Goal: Use online tool/utility: Utilize a website feature to perform a specific function

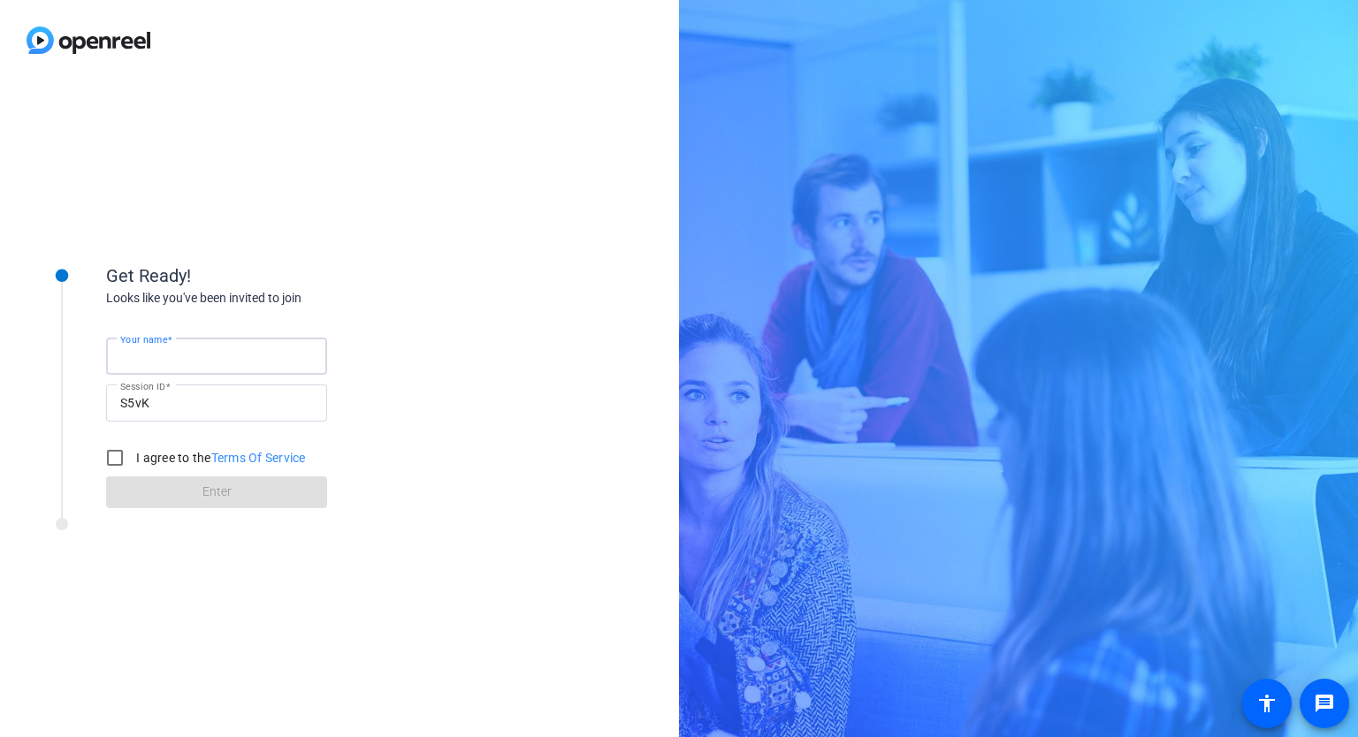
click at [202, 361] on input "Your name" at bounding box center [216, 356] width 193 height 21
type input "[PERSON_NAME]"
click at [107, 470] on input "I agree to the Terms Of Service" at bounding box center [114, 457] width 35 height 35
checkbox input "true"
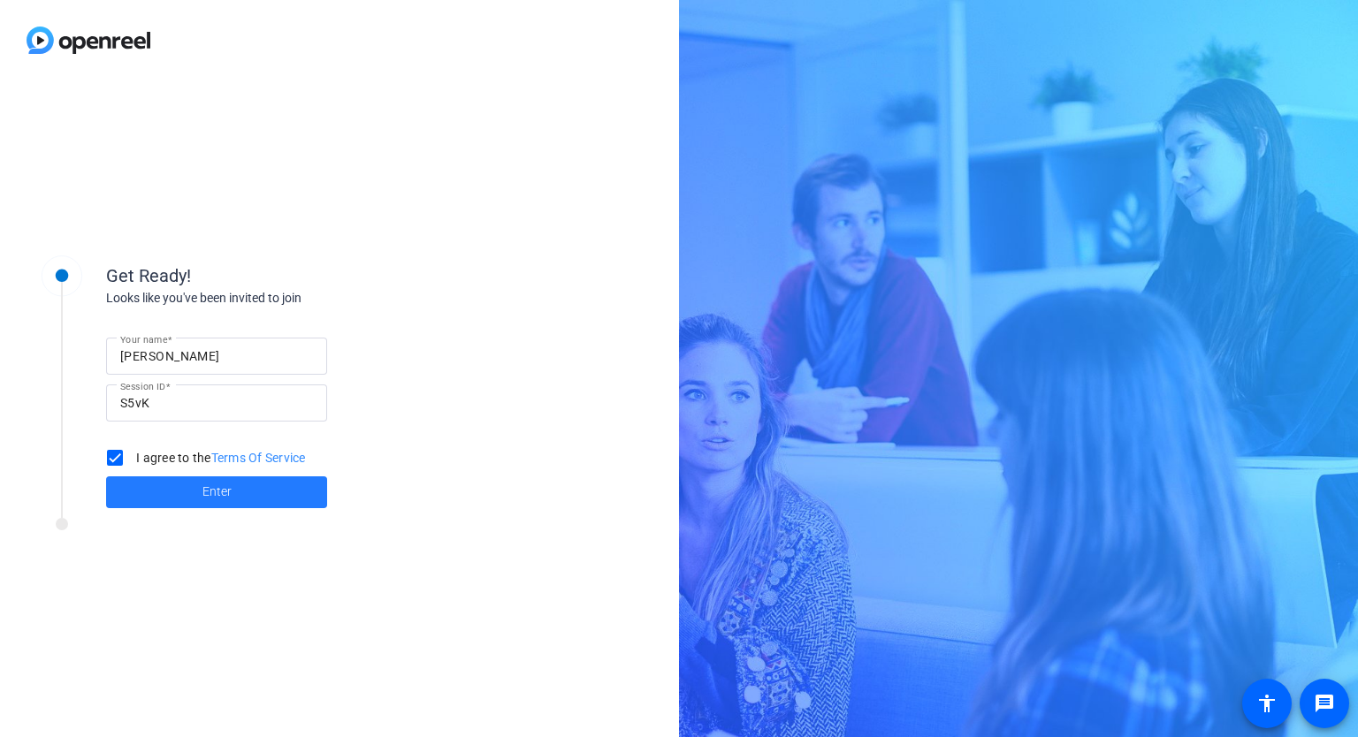
click at [141, 477] on span at bounding box center [216, 492] width 221 height 42
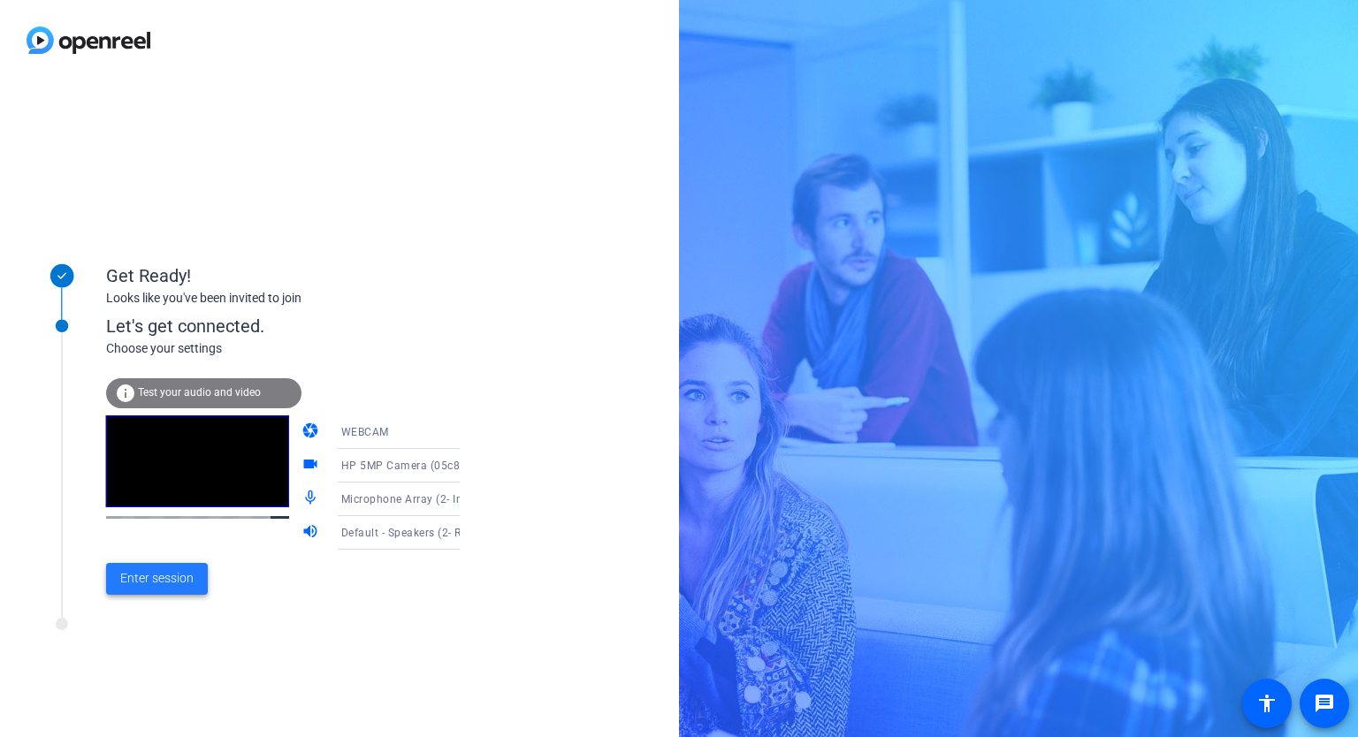
click at [158, 570] on span "Enter session" at bounding box center [156, 578] width 73 height 19
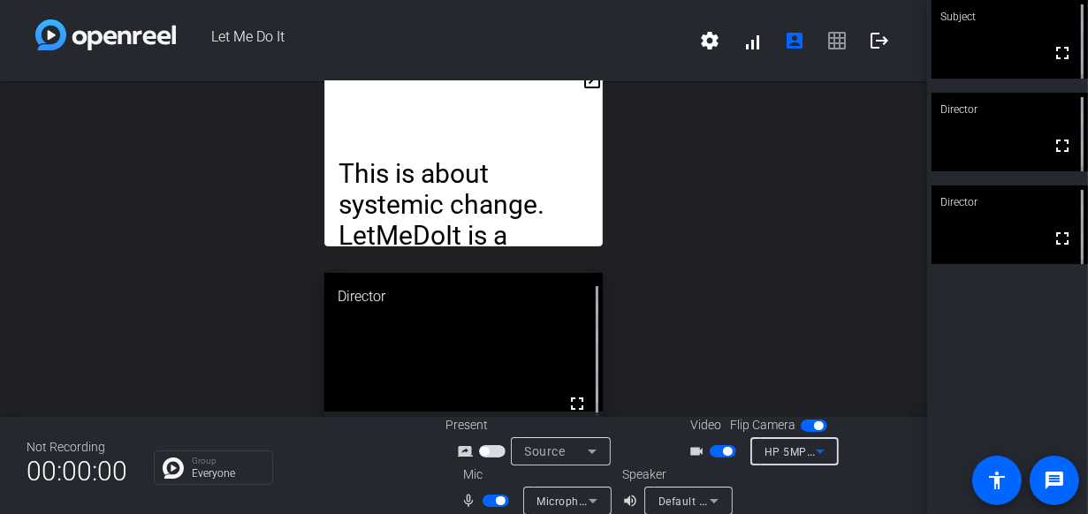
click at [818, 458] on icon at bounding box center [820, 451] width 21 height 21
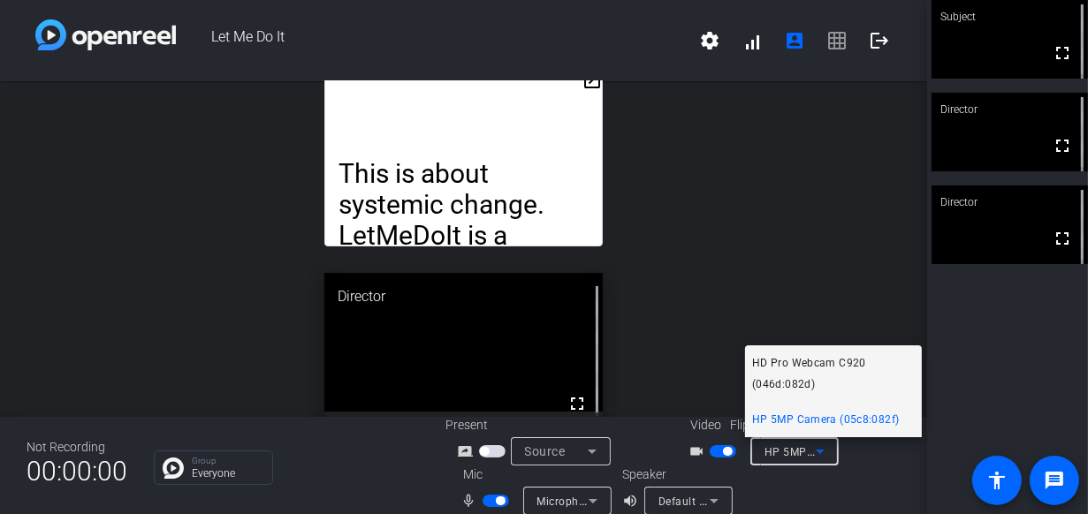
click at [825, 371] on span "HD Pro Webcam C920 (046d:082d)" at bounding box center [833, 374] width 163 height 42
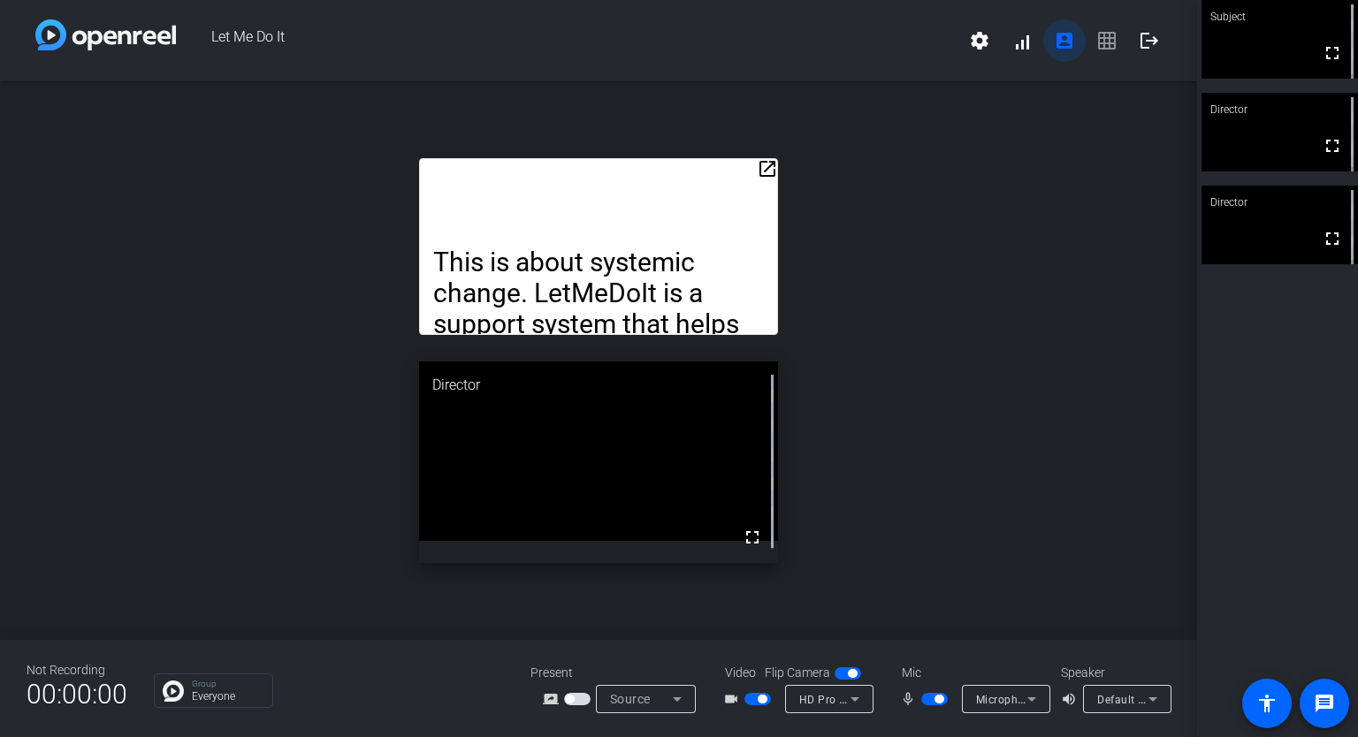
click at [1054, 36] on mat-icon "account_box" at bounding box center [1064, 40] width 21 height 21
click at [1096, 44] on span "settings signal_cellular_alt account_box grid_on logout" at bounding box center [1064, 40] width 212 height 42
click at [758, 171] on mat-icon "open_in_new" at bounding box center [767, 168] width 21 height 21
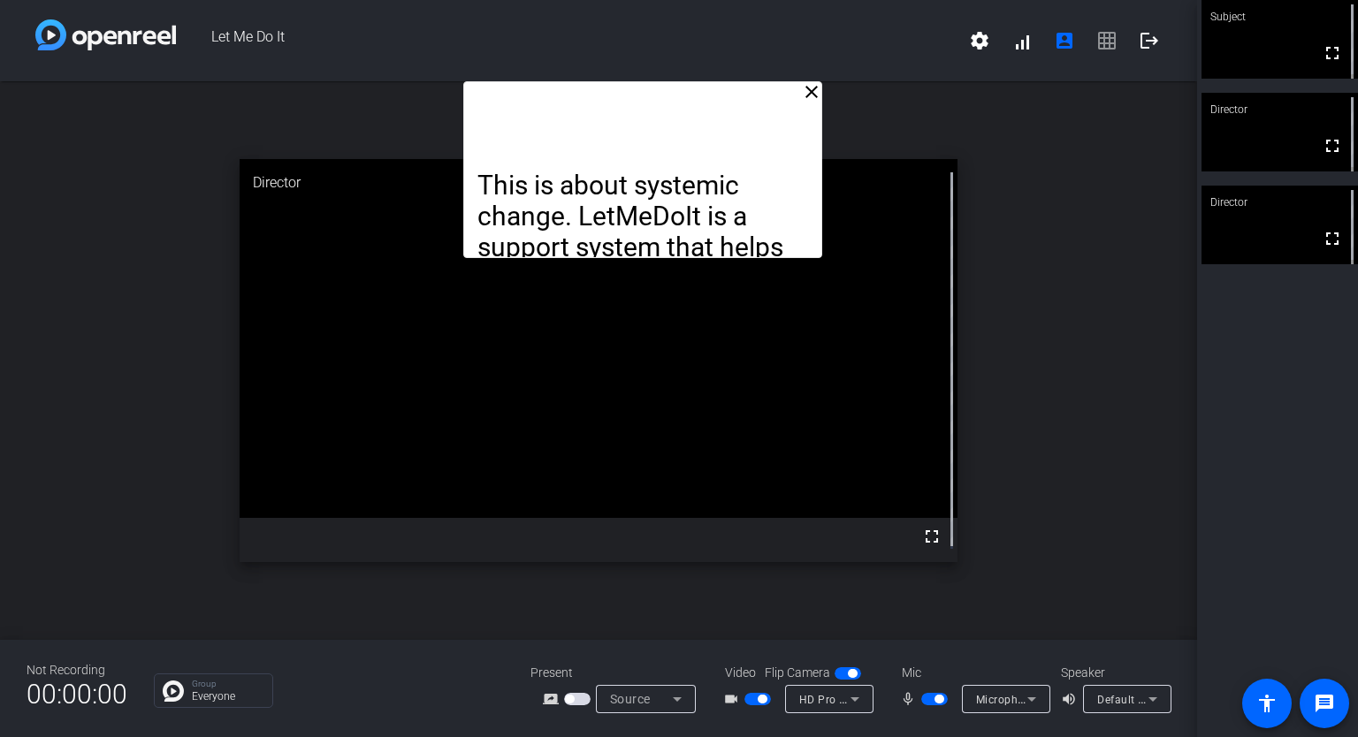
drag, startPoint x: 659, startPoint y: 141, endPoint x: 704, endPoint y: -31, distance: 177.1
click at [704, 0] on html "Accessibility Screen-Reader Guide, Feedback, and Issue Reporting | New window L…" at bounding box center [679, 368] width 1358 height 737
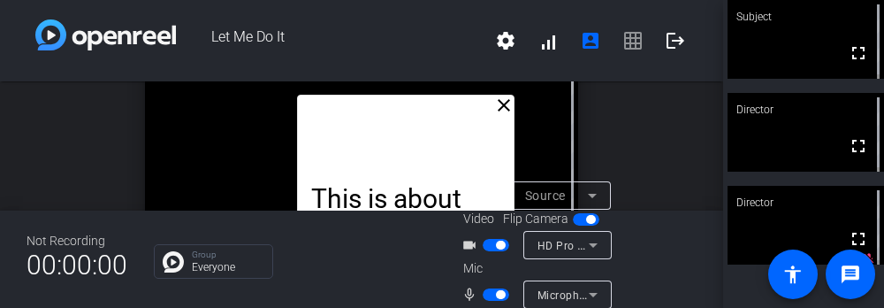
click at [493, 102] on mat-icon "close" at bounding box center [503, 105] width 21 height 21
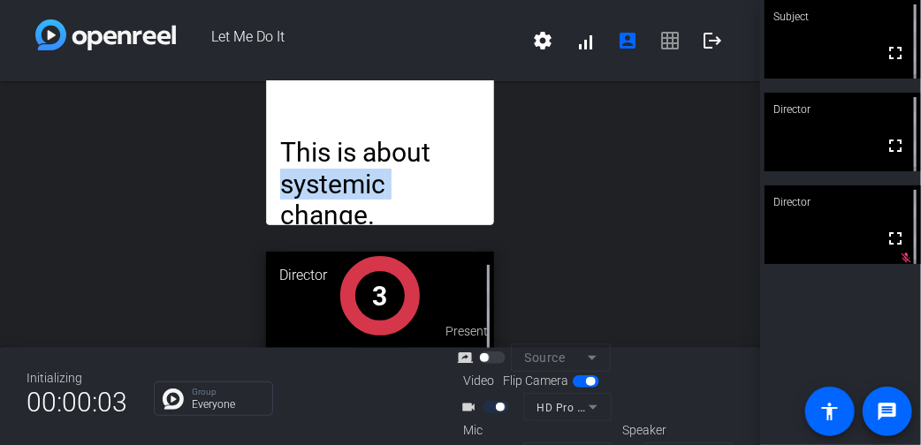
drag, startPoint x: 742, startPoint y: 148, endPoint x: 742, endPoint y: 180, distance: 32.7
click at [742, 180] on div "open_in_new This is about systemic change. LetMeDoIt is a support system that h…" at bounding box center [380, 214] width 760 height 267
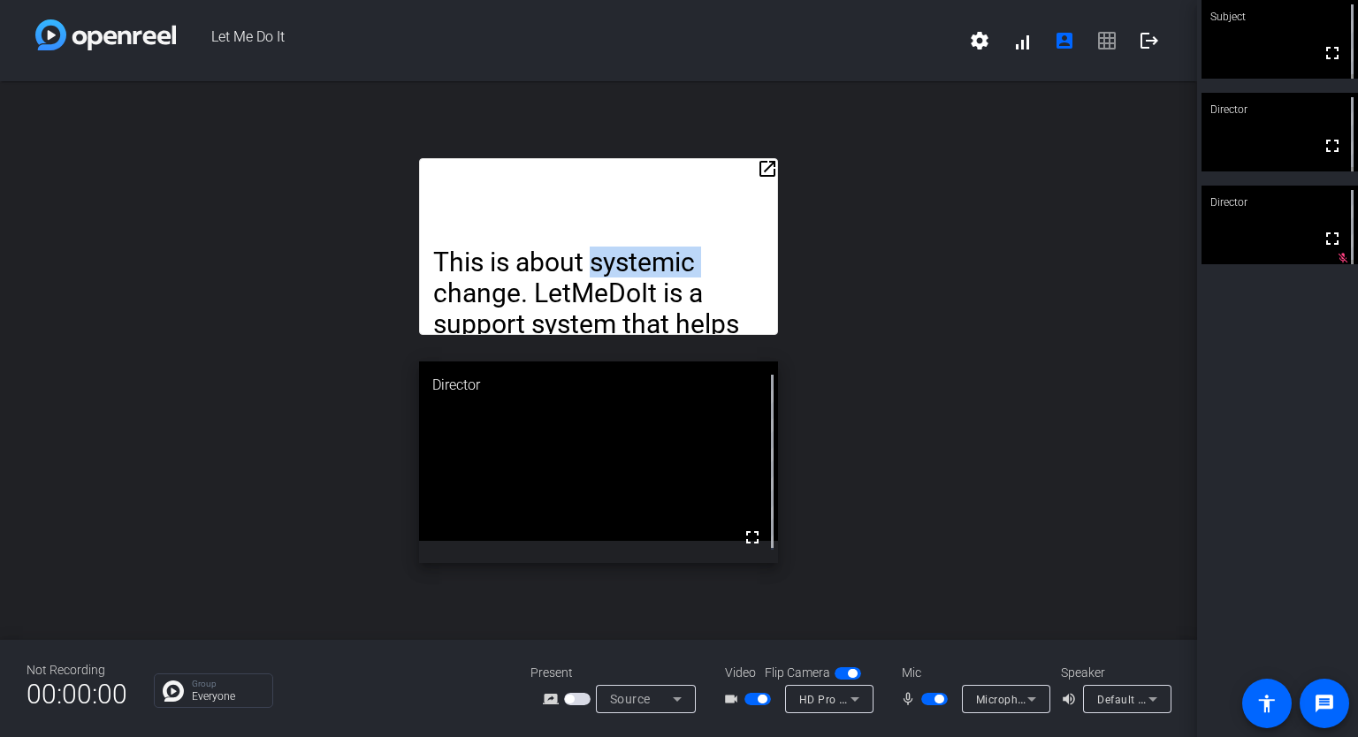
click at [637, 253] on p "This is about systemic change. LetMeDoIt is a support system that helps users b…" at bounding box center [598, 526] width 331 height 559
